Goal: Navigation & Orientation: Find specific page/section

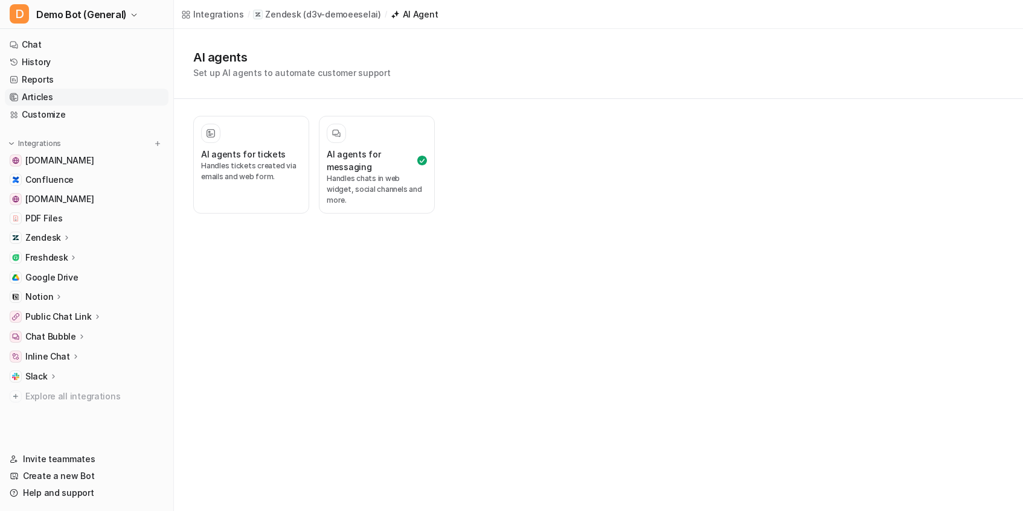
click at [36, 89] on link "Articles" at bounding box center [87, 97] width 164 height 17
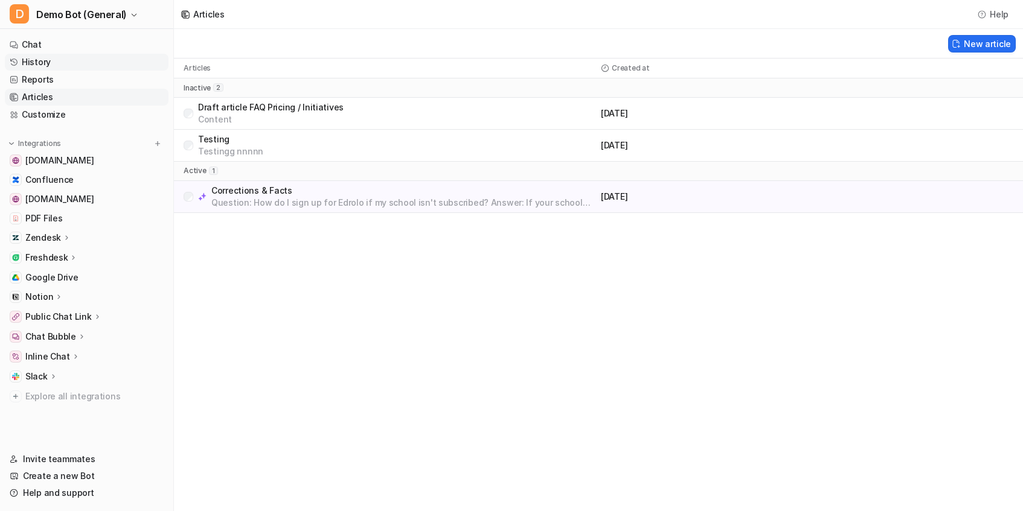
click at [51, 69] on link "History" at bounding box center [87, 62] width 164 height 17
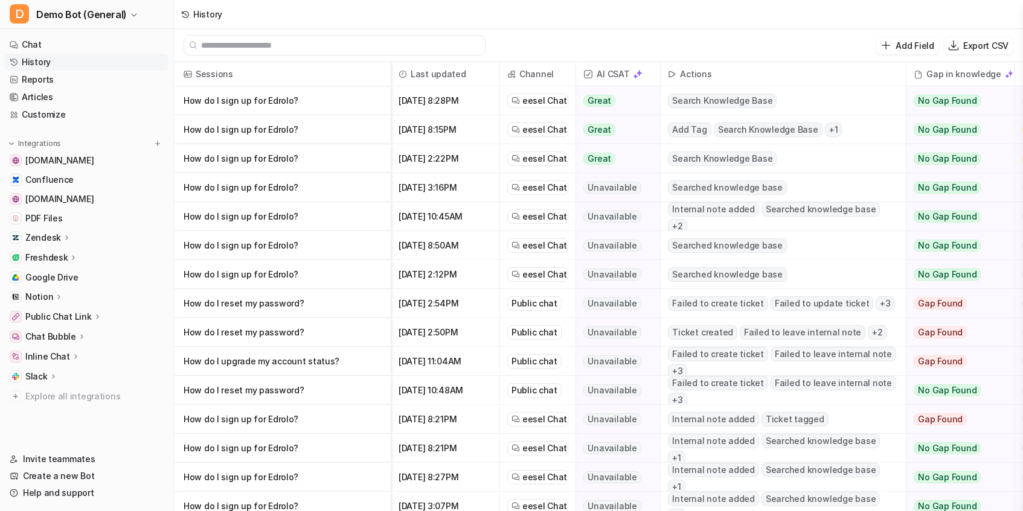
click at [53, 237] on p "Zendesk" at bounding box center [43, 238] width 36 height 12
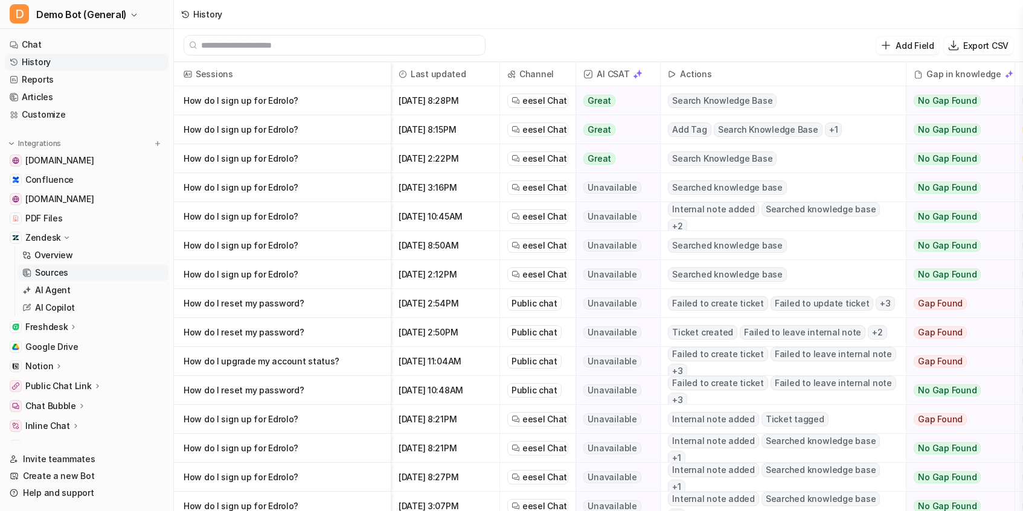
click at [49, 279] on link "Sources" at bounding box center [93, 272] width 151 height 17
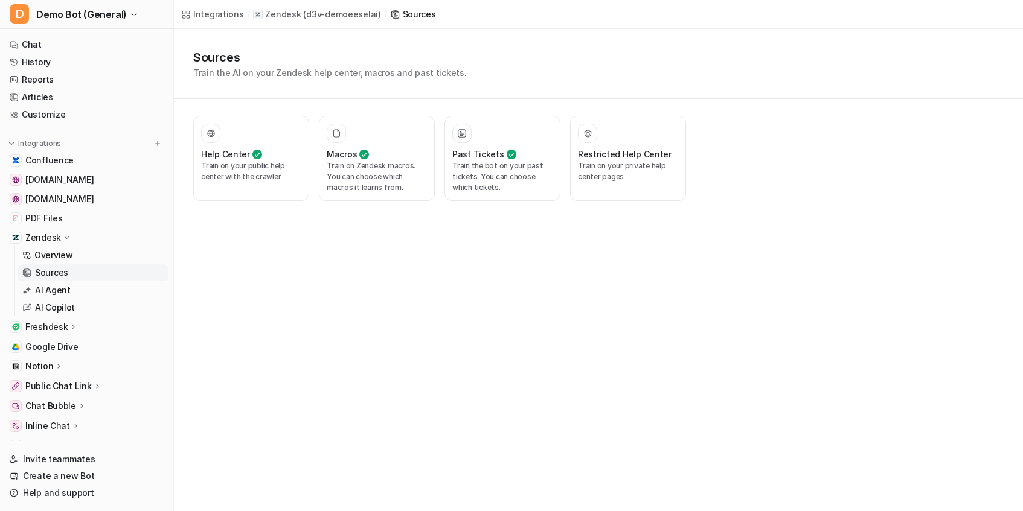
click at [207, 37] on div "Sources Train the AI on your Zendesk help center, macros and past tickets." at bounding box center [598, 64] width 849 height 70
click at [59, 286] on p "AI Agent" at bounding box center [53, 290] width 36 height 12
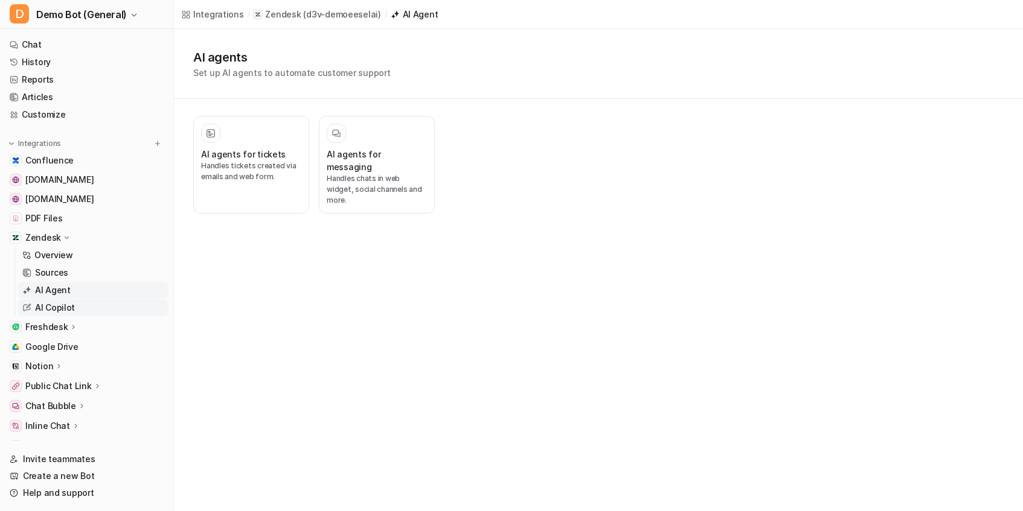
click at [60, 308] on p "AI Copilot" at bounding box center [55, 308] width 40 height 12
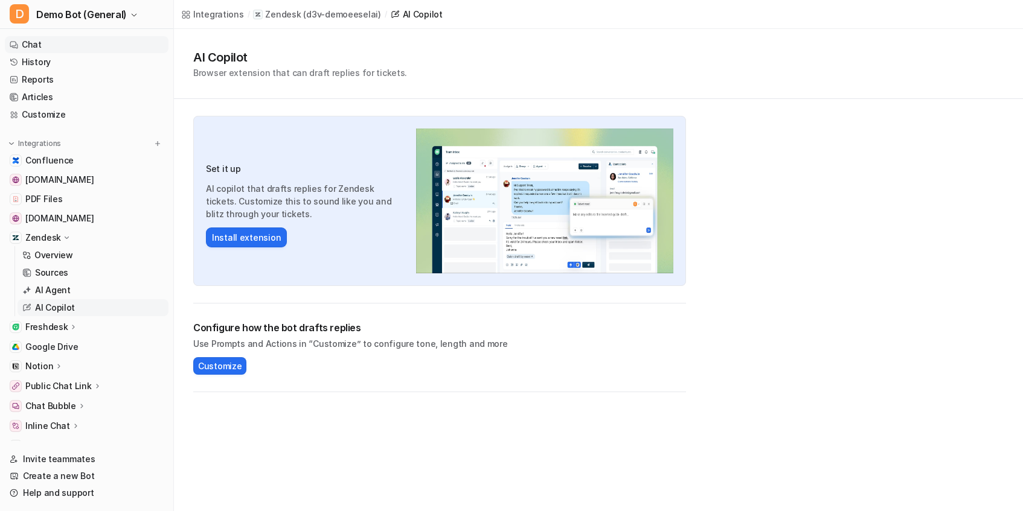
click at [36, 40] on link "Chat" at bounding box center [87, 44] width 164 height 17
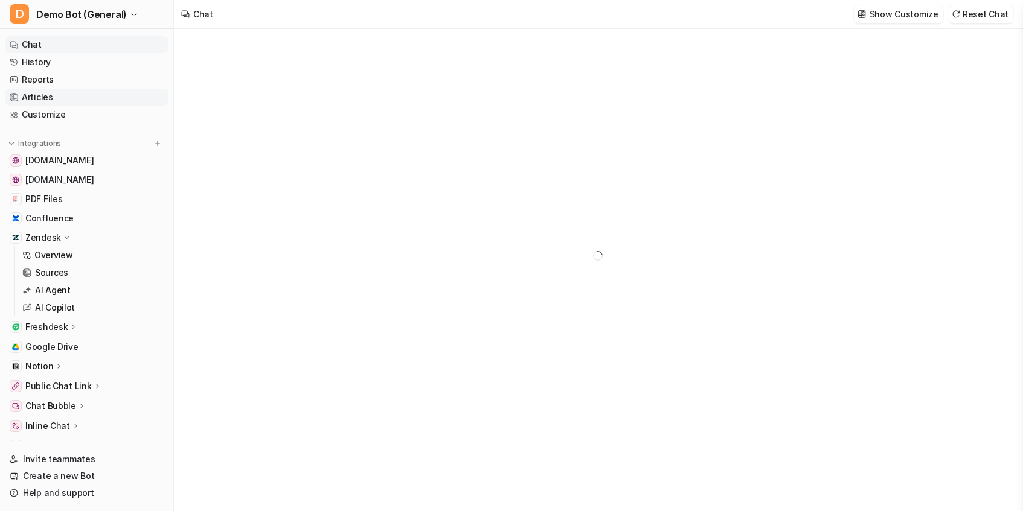
click at [65, 96] on link "Articles" at bounding box center [87, 97] width 164 height 17
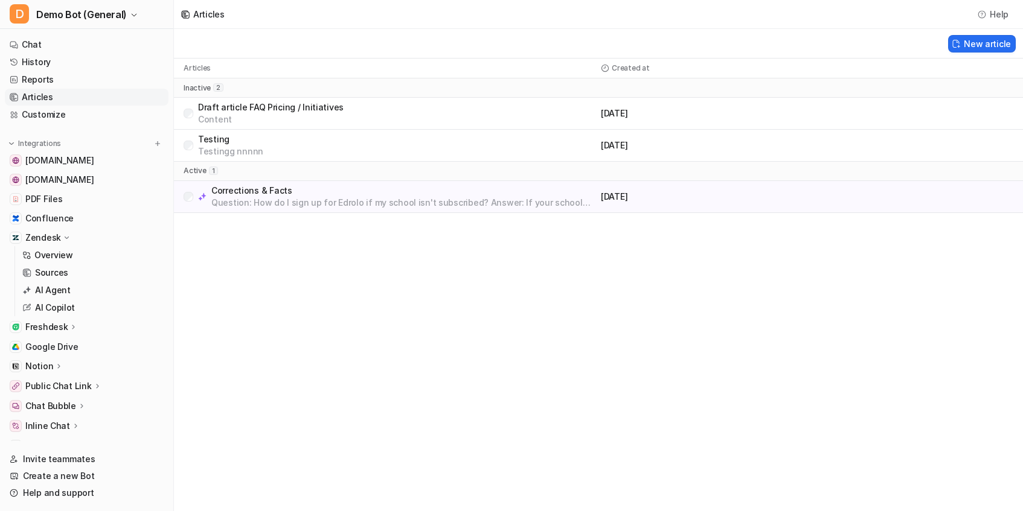
click at [267, 110] on p "Draft article FAQ Pricing / Initiatives" at bounding box center [270, 107] width 145 height 12
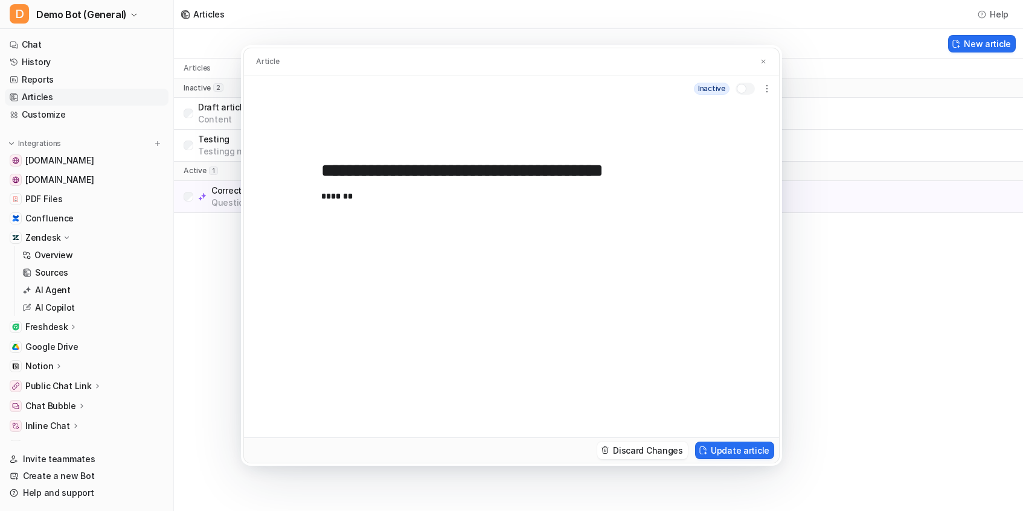
click at [202, 53] on div "**********" at bounding box center [511, 255] width 1023 height 511
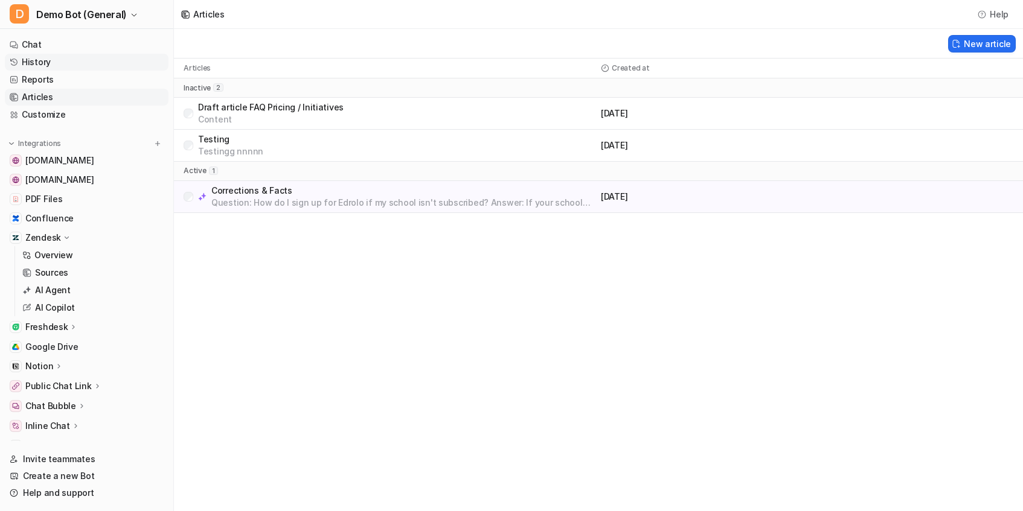
click at [62, 59] on link "History" at bounding box center [87, 62] width 164 height 17
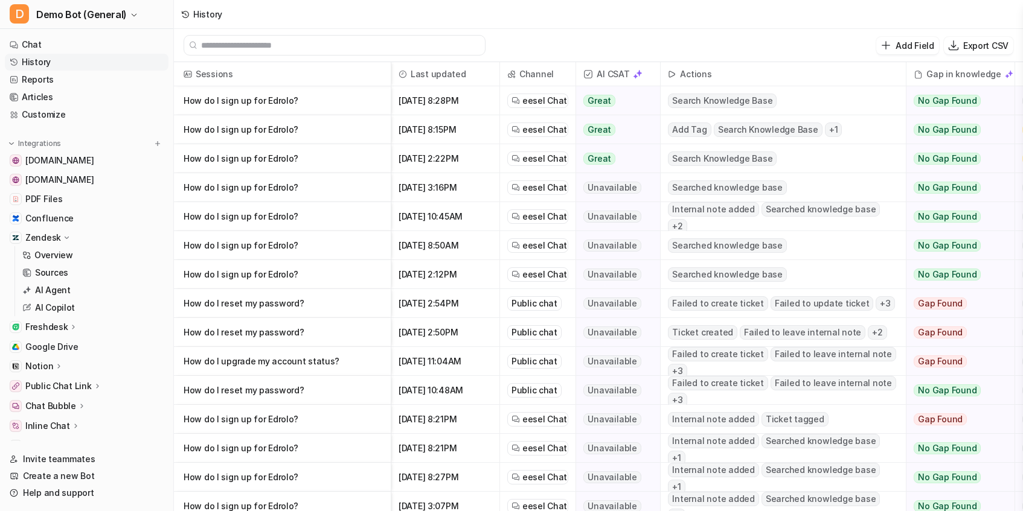
click at [282, 101] on p "How do I sign up for Edrolo?" at bounding box center [282, 100] width 197 height 29
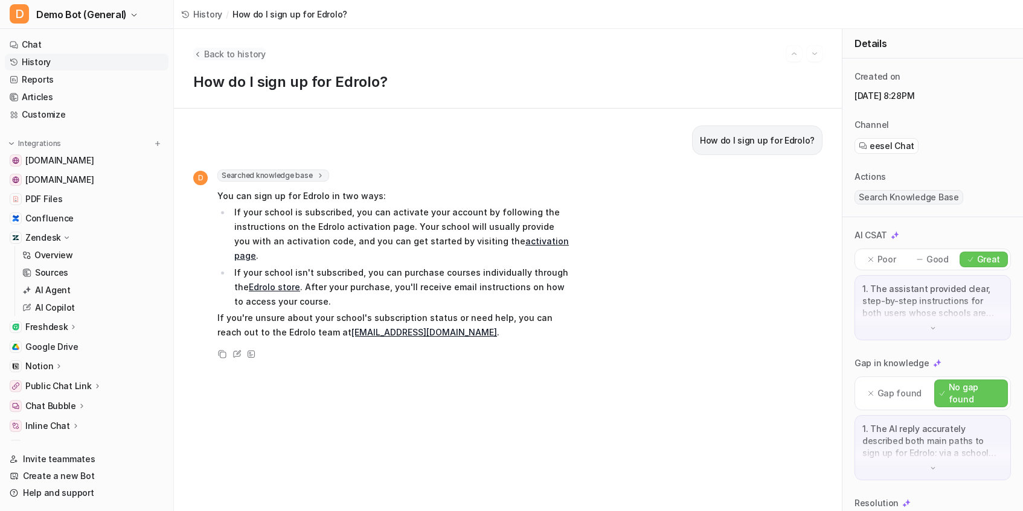
click at [225, 48] on span "Back to history" at bounding box center [235, 54] width 62 height 13
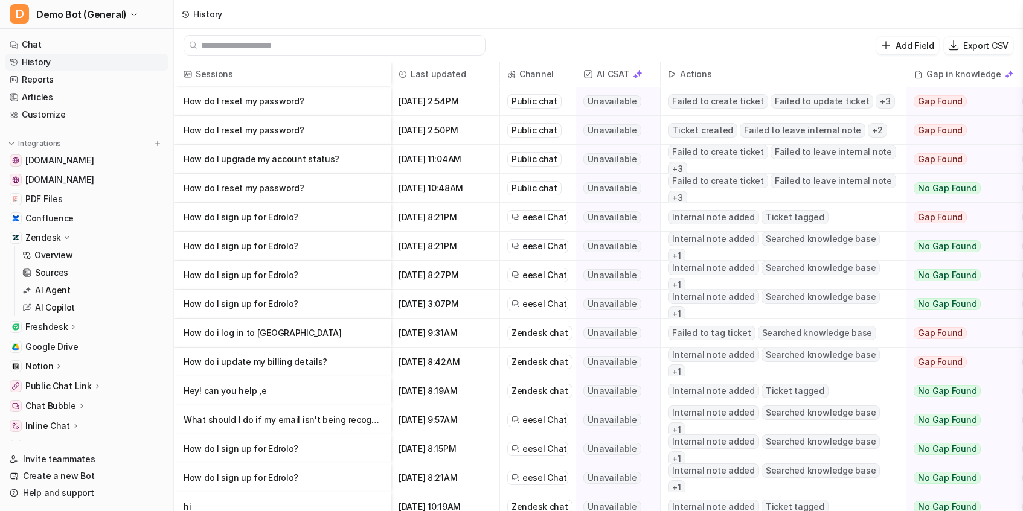
scroll to position [485, 0]
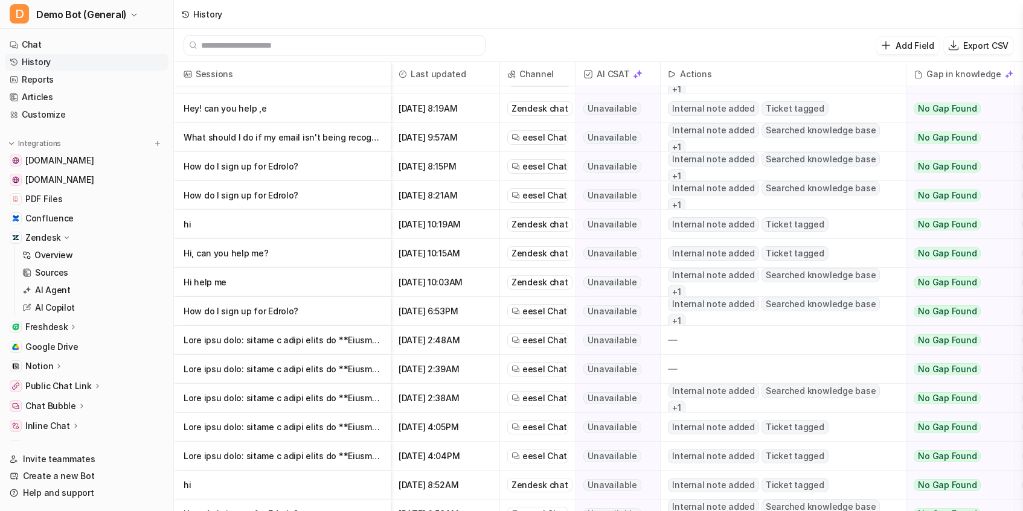
click at [308, 213] on p "hi" at bounding box center [282, 224] width 197 height 29
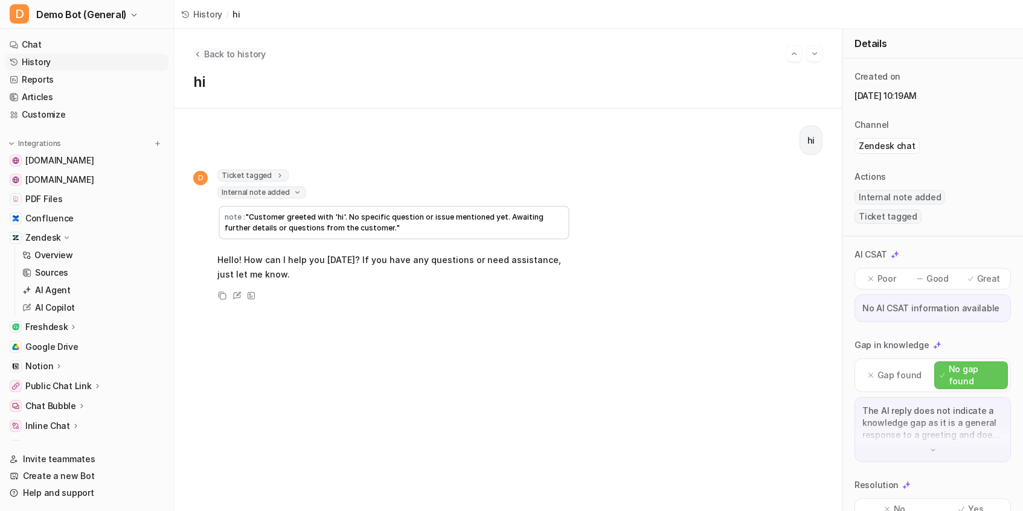
click at [200, 52] on icon "Back to history" at bounding box center [197, 54] width 8 height 9
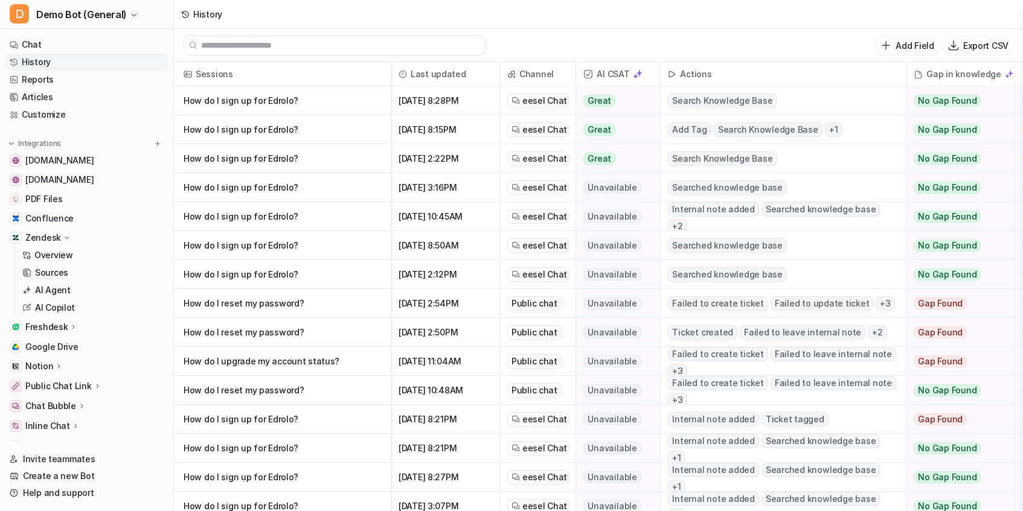
click at [246, 104] on p "How do I sign up for Edrolo?" at bounding box center [282, 100] width 197 height 29
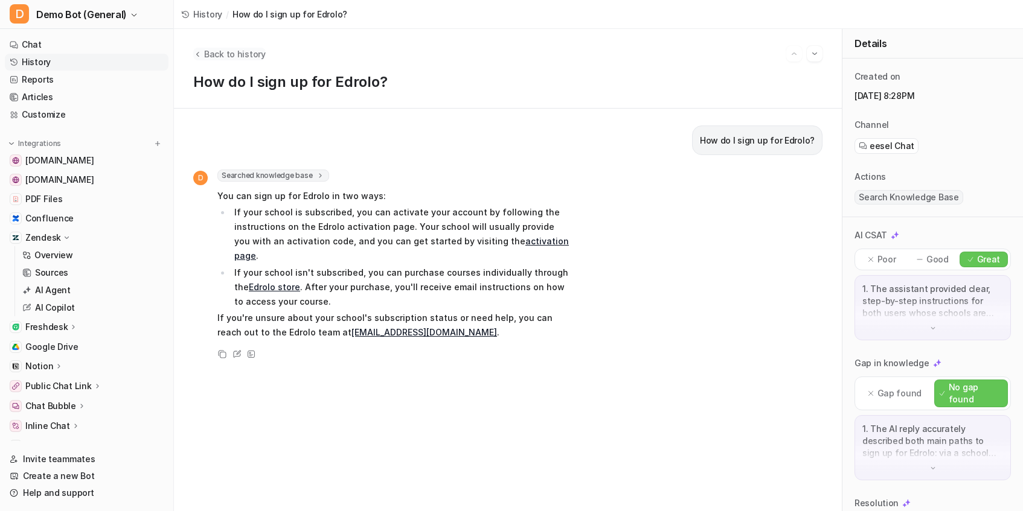
click at [231, 50] on span "Back to history" at bounding box center [235, 54] width 62 height 13
